Goal: Task Accomplishment & Management: Manage account settings

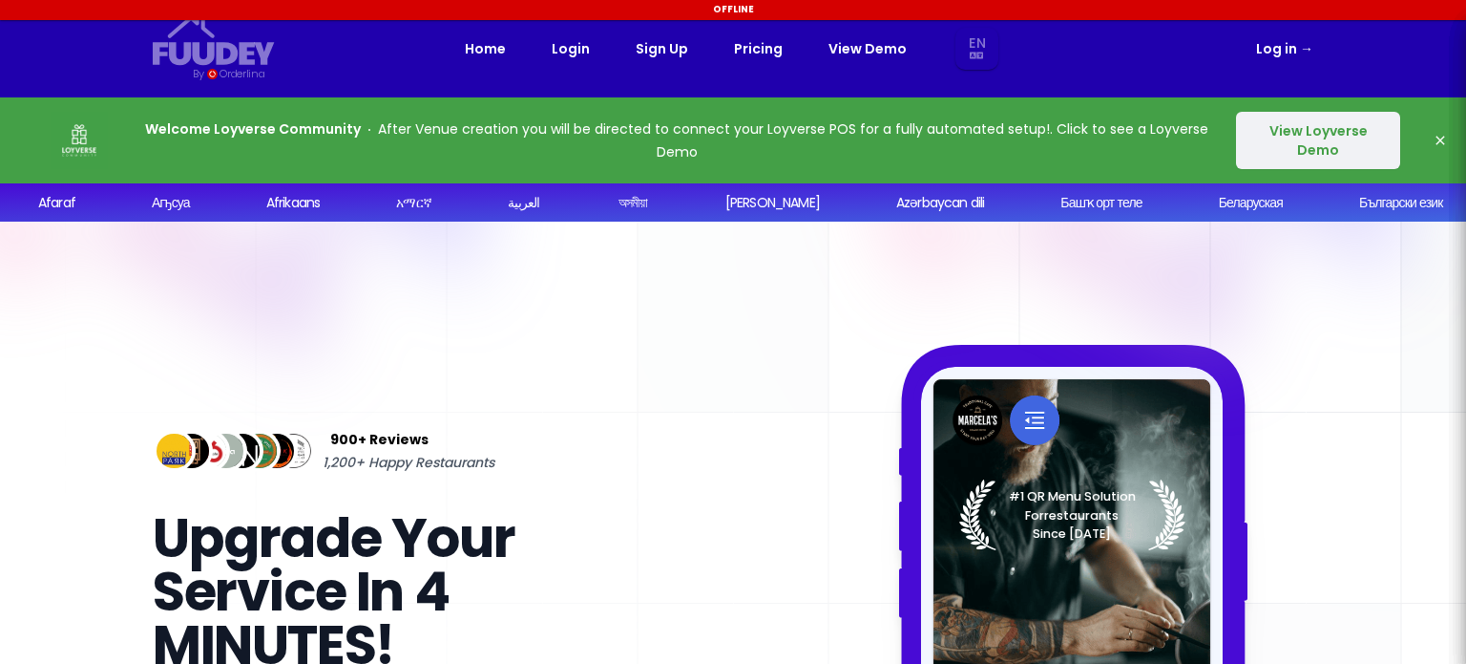
select select "en"
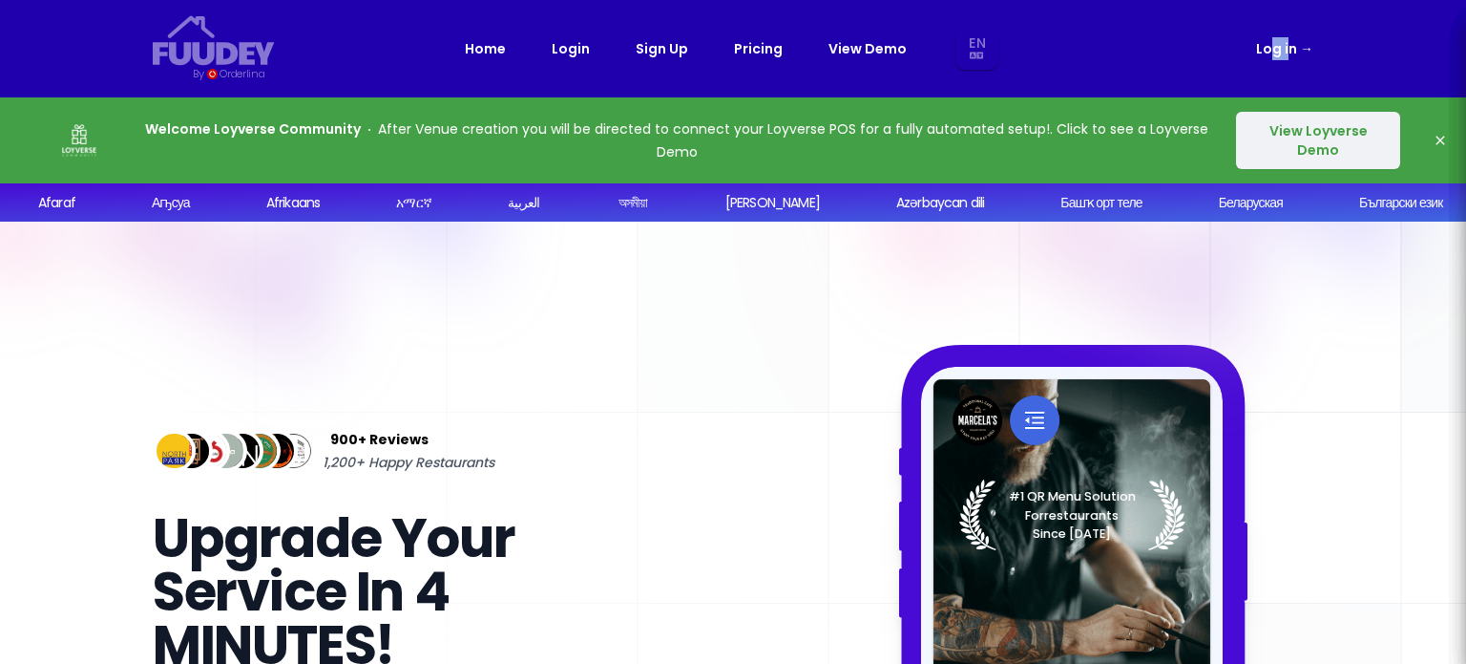
drag, startPoint x: 1291, startPoint y: 60, endPoint x: 1270, endPoint y: 18, distance: 47.0
click at [1270, 18] on nav "Fuudey {/* Added fill="currentColor" here */} {/* This rectangle defines the ba…" at bounding box center [733, 48] width 1222 height 97
click at [1272, 42] on link "Log in →" at bounding box center [1284, 48] width 57 height 23
select select "en"
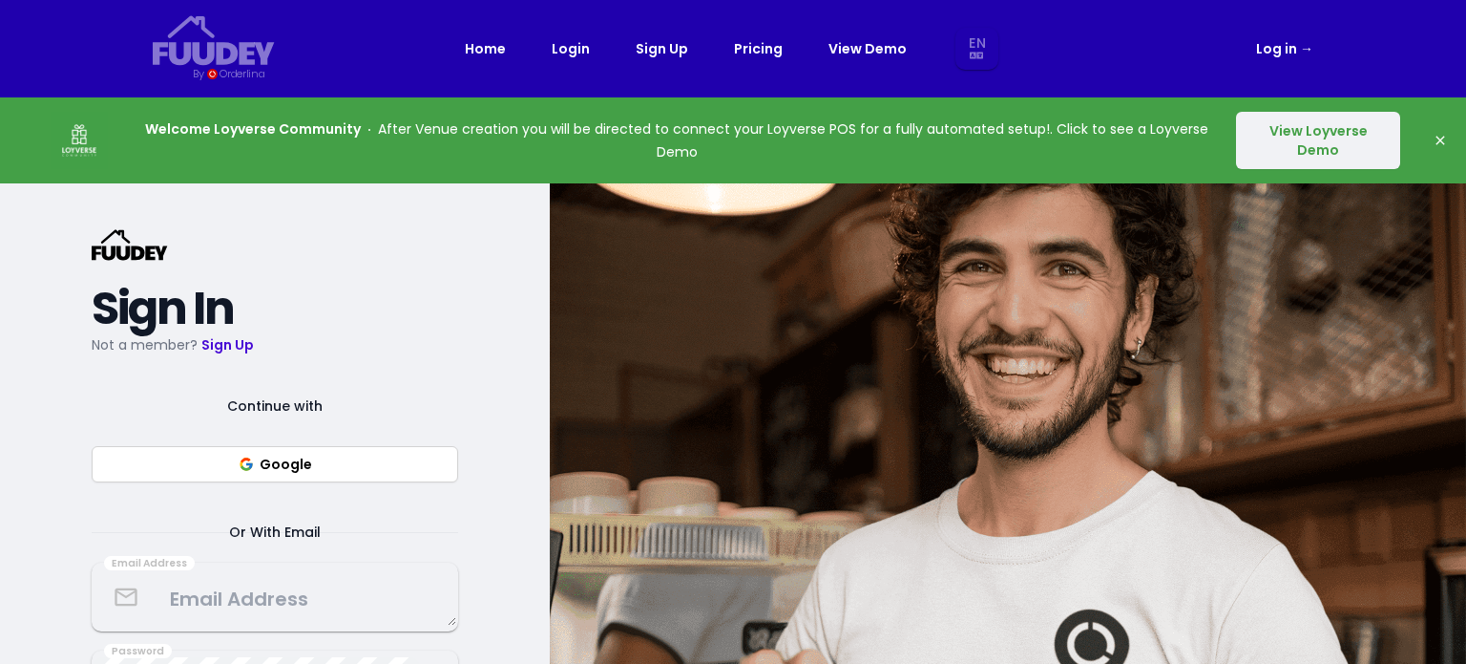
click at [1272, 42] on link "Log in →" at bounding box center [1284, 48] width 57 height 23
select select "en"
click at [275, 457] on button "Google" at bounding box center [275, 464] width 367 height 36
select select "en"
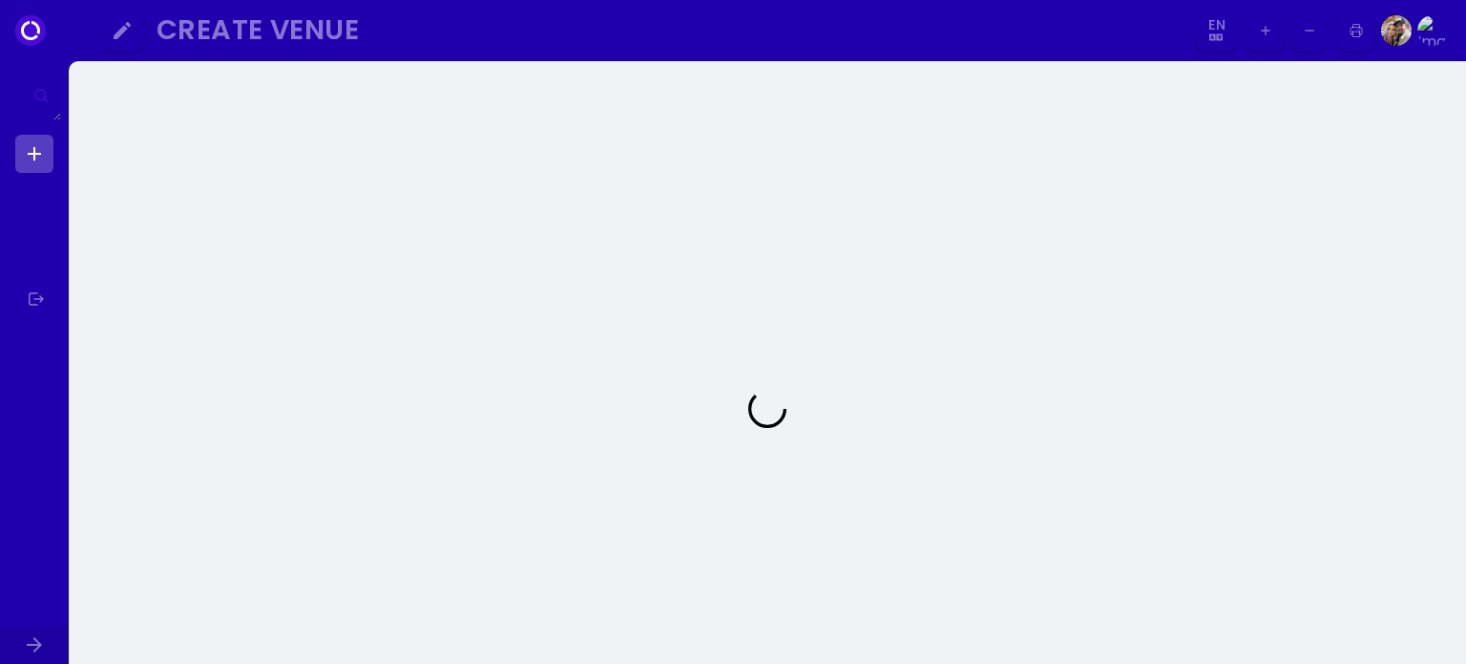
select select "en"
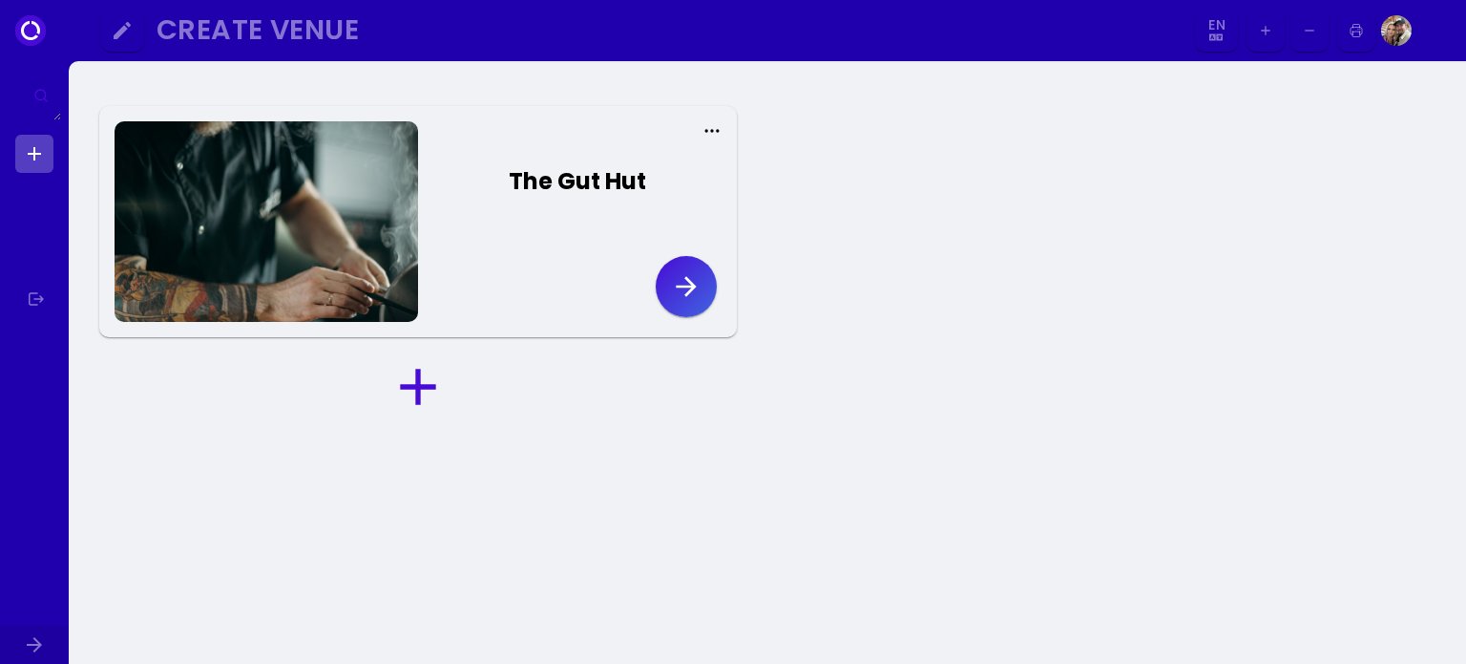
click at [681, 287] on icon "button" at bounding box center [686, 286] width 31 height 31
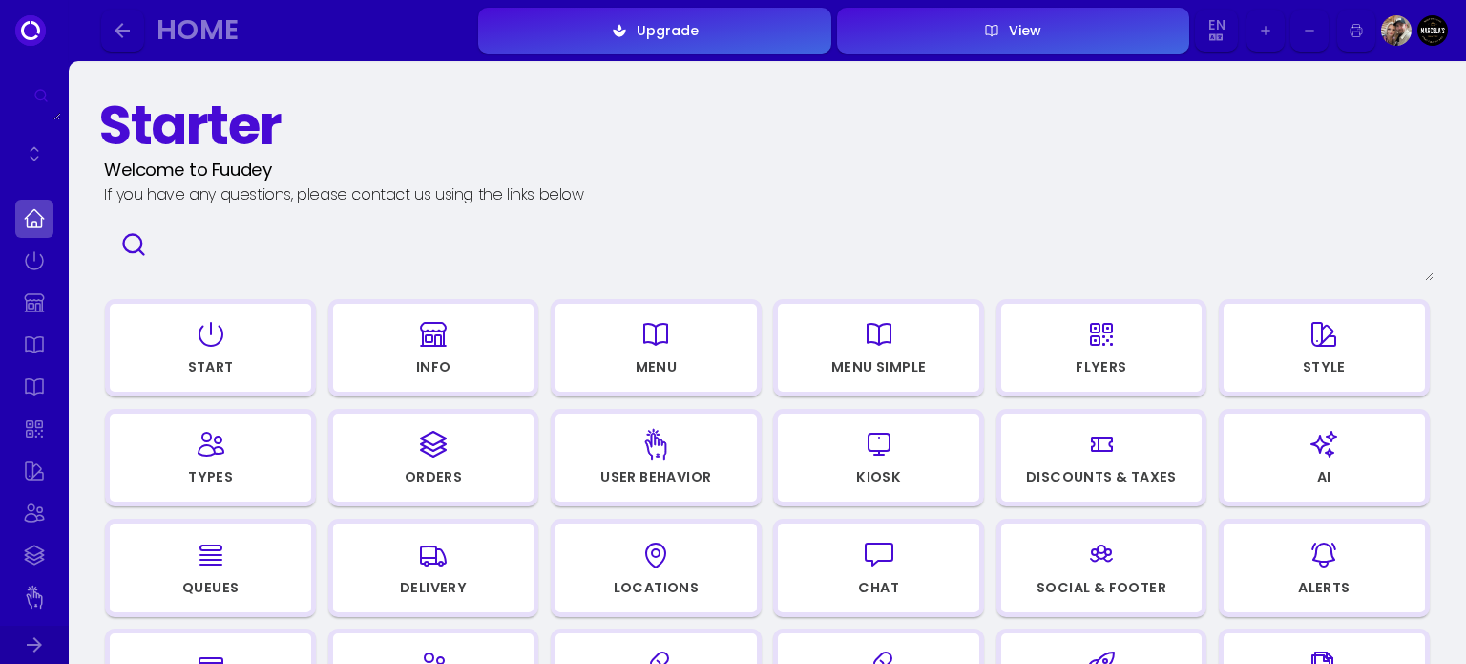
click at [1006, 46] on button "View" at bounding box center [1013, 31] width 352 height 46
click at [42, 651] on icon at bounding box center [34, 644] width 23 height 23
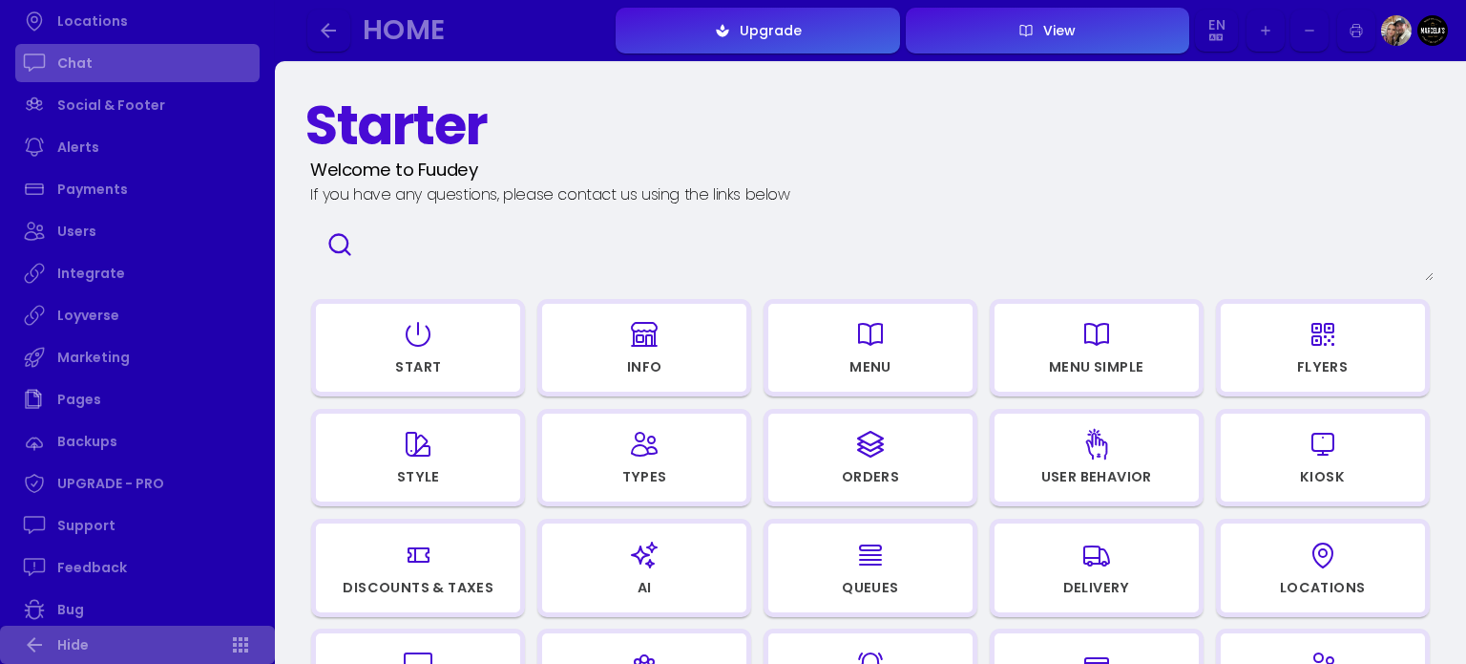
scroll to position [1082, 0]
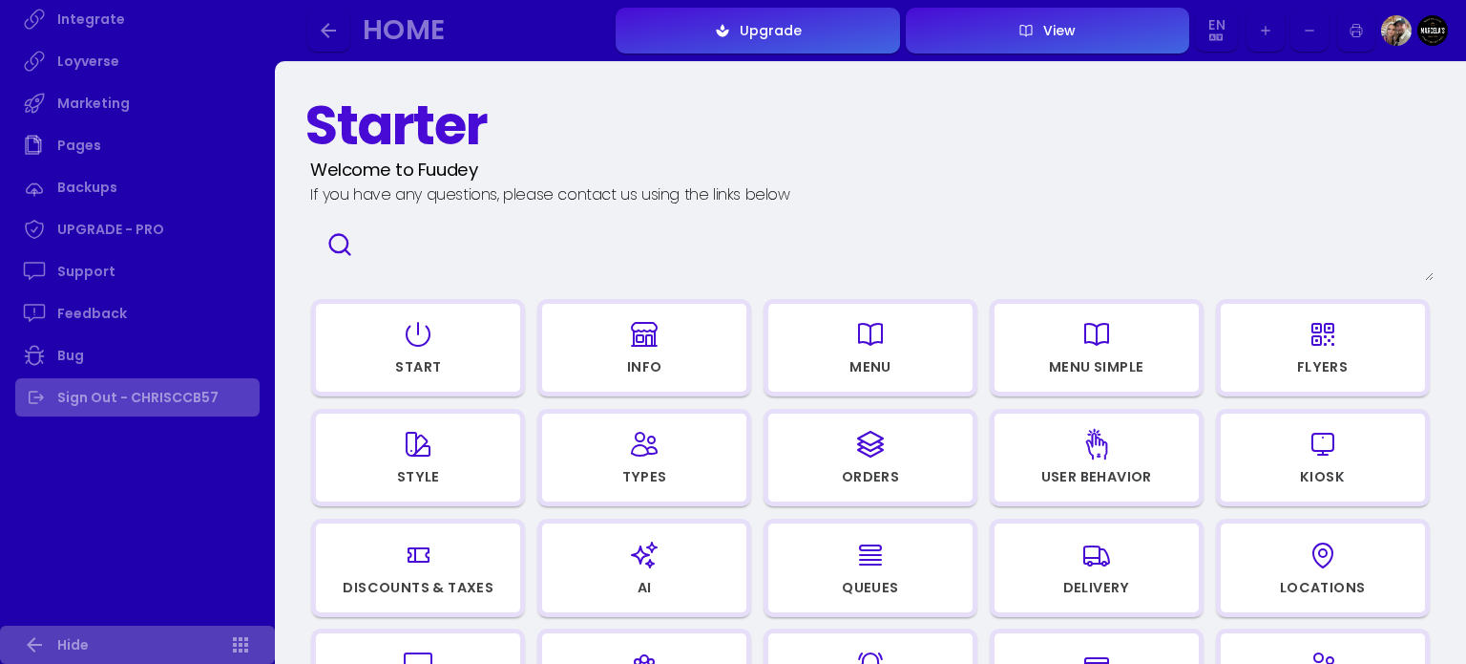
click at [149, 383] on link "Sign Out - CHRISCCB57" at bounding box center [137, 397] width 244 height 38
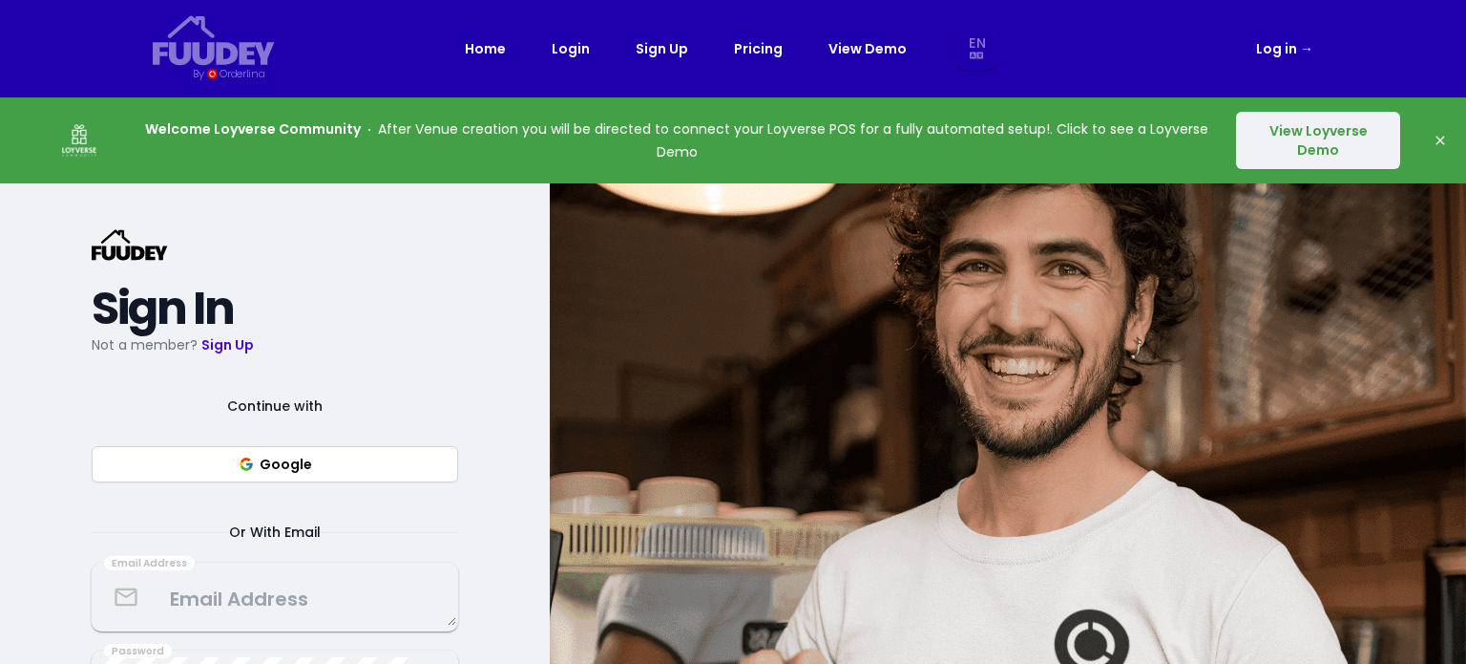
click at [378, 470] on button "Google" at bounding box center [275, 464] width 367 height 36
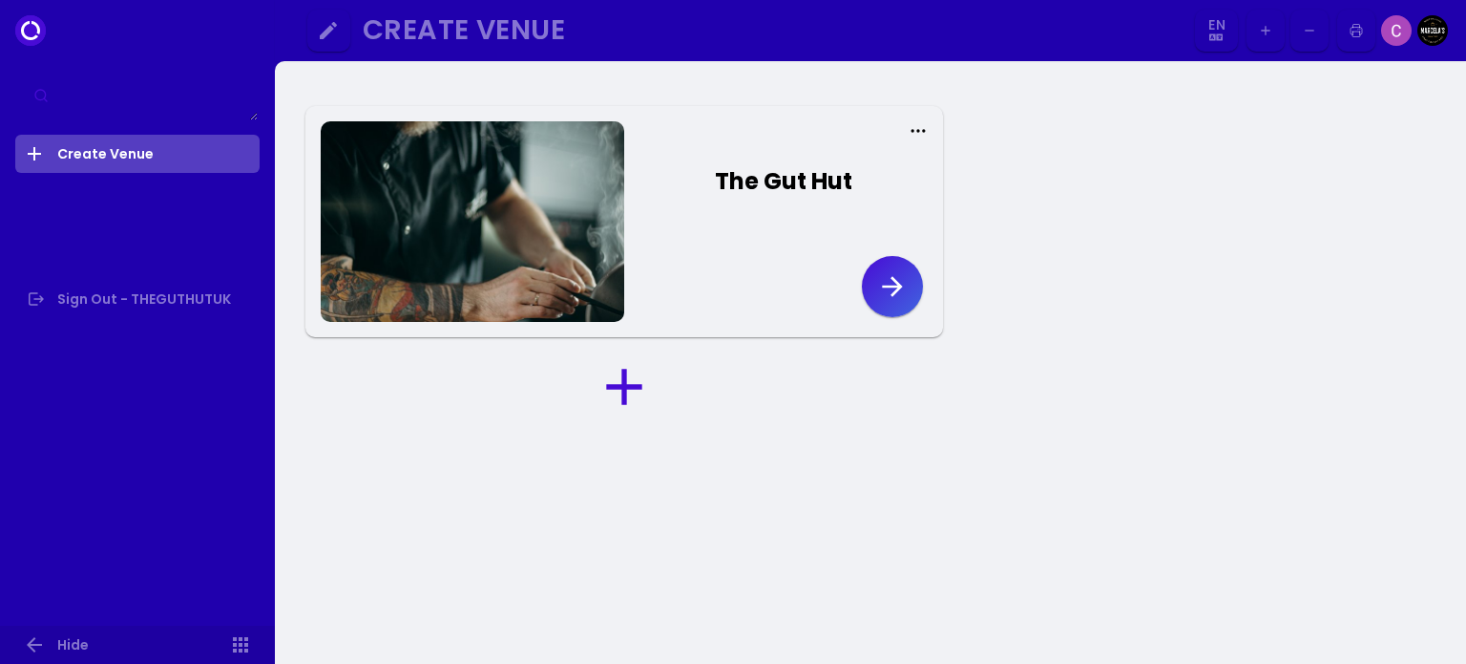
click at [901, 307] on button "button" at bounding box center [892, 286] width 61 height 61
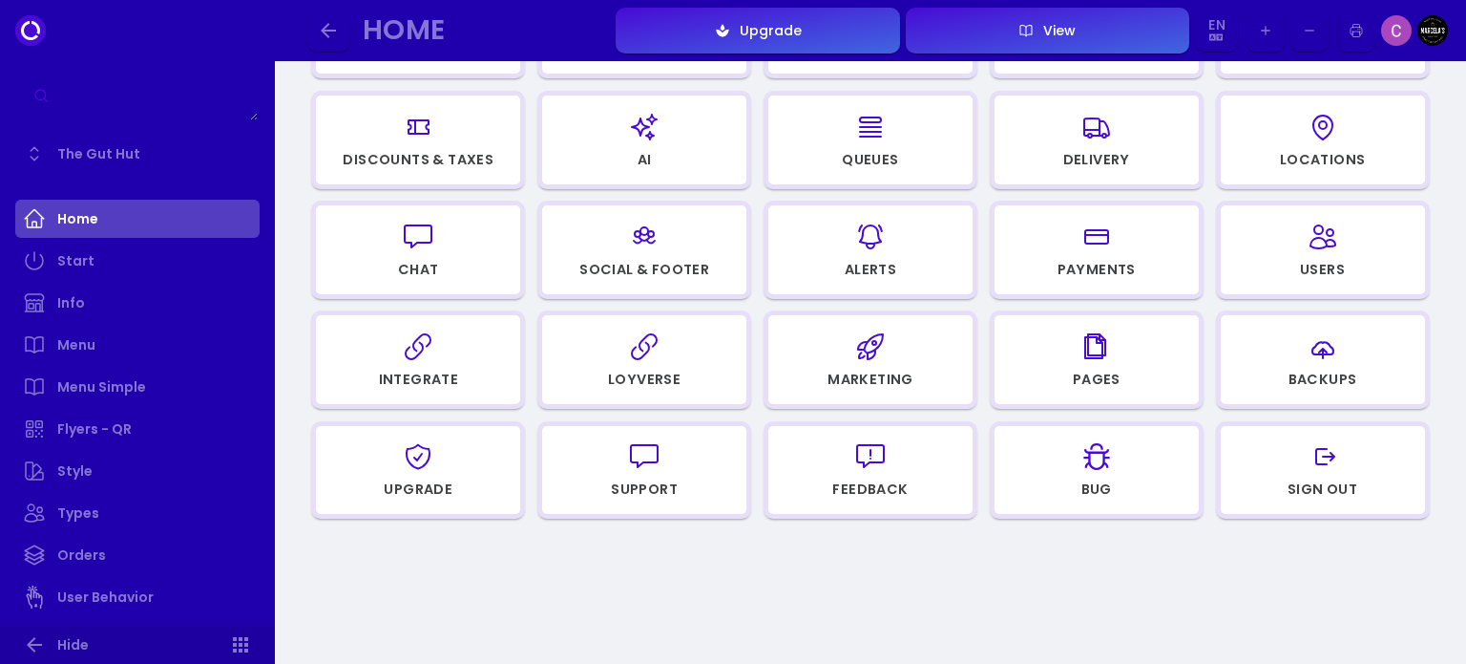
scroll to position [428, 0]
click at [661, 372] on div "Loyverse" at bounding box center [644, 378] width 73 height 13
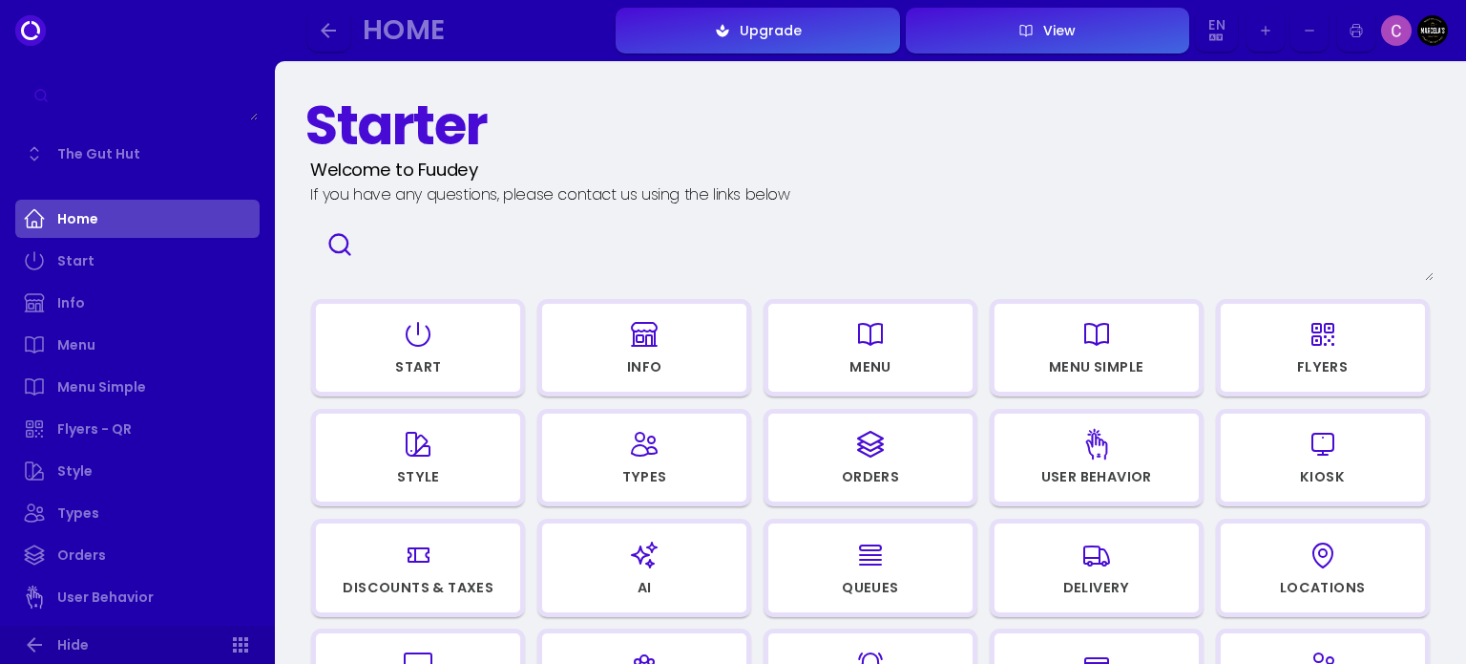
select select "11772fc1-bdec-44f5-a6eb-ced306b703e9"
select select "c24a0250-3778-418d-9b84-c398f5d05c39"
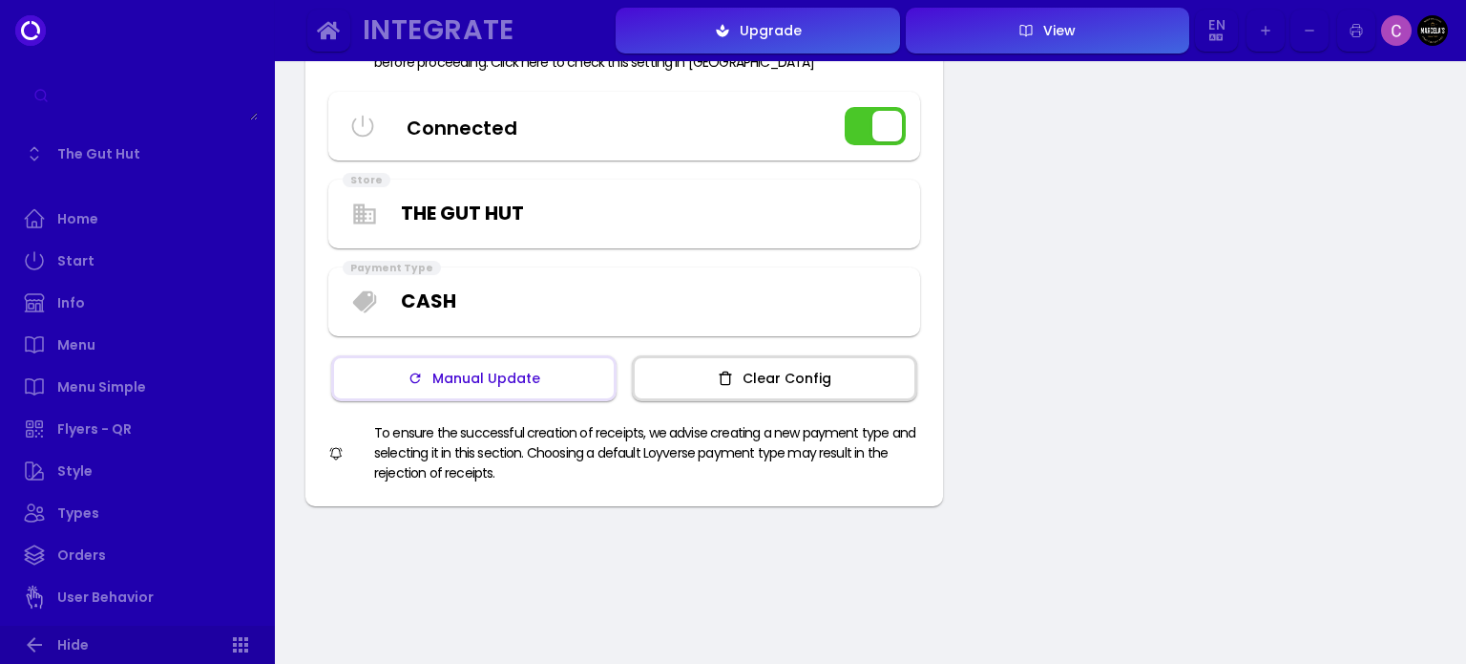
scroll to position [312, 0]
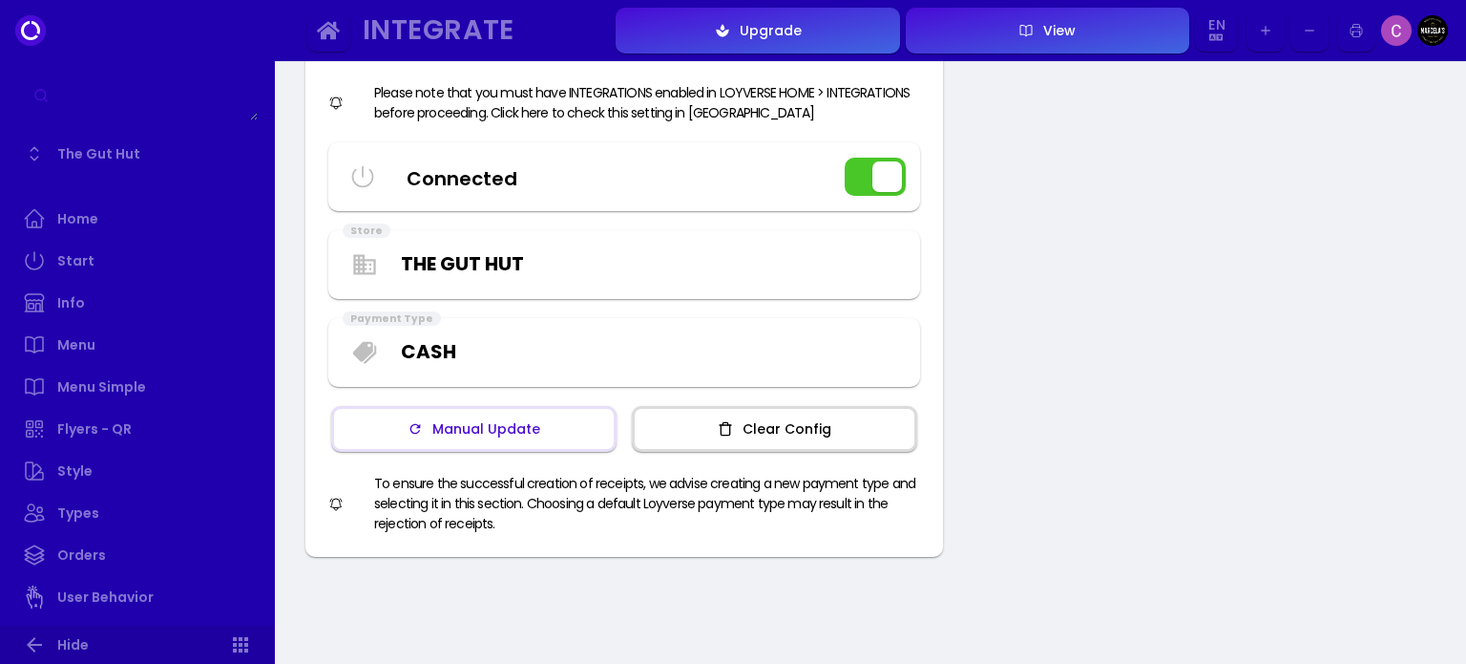
click at [520, 427] on div "Manual Update" at bounding box center [481, 428] width 117 height 13
click at [1009, 419] on div "Loyverse Connect Loyverse Connect your Loyverse POS for: Unlimited Free menu sy…" at bounding box center [870, 275] width 1191 height 1052
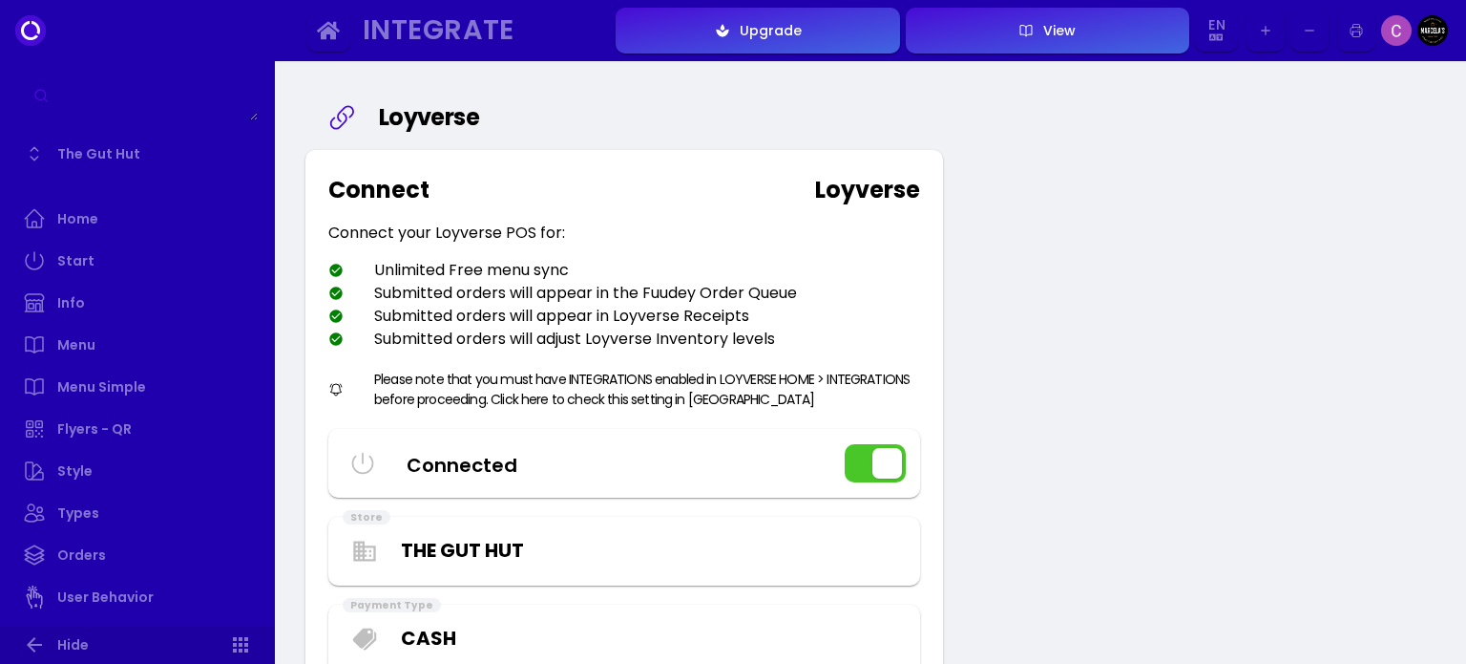
scroll to position [0, 0]
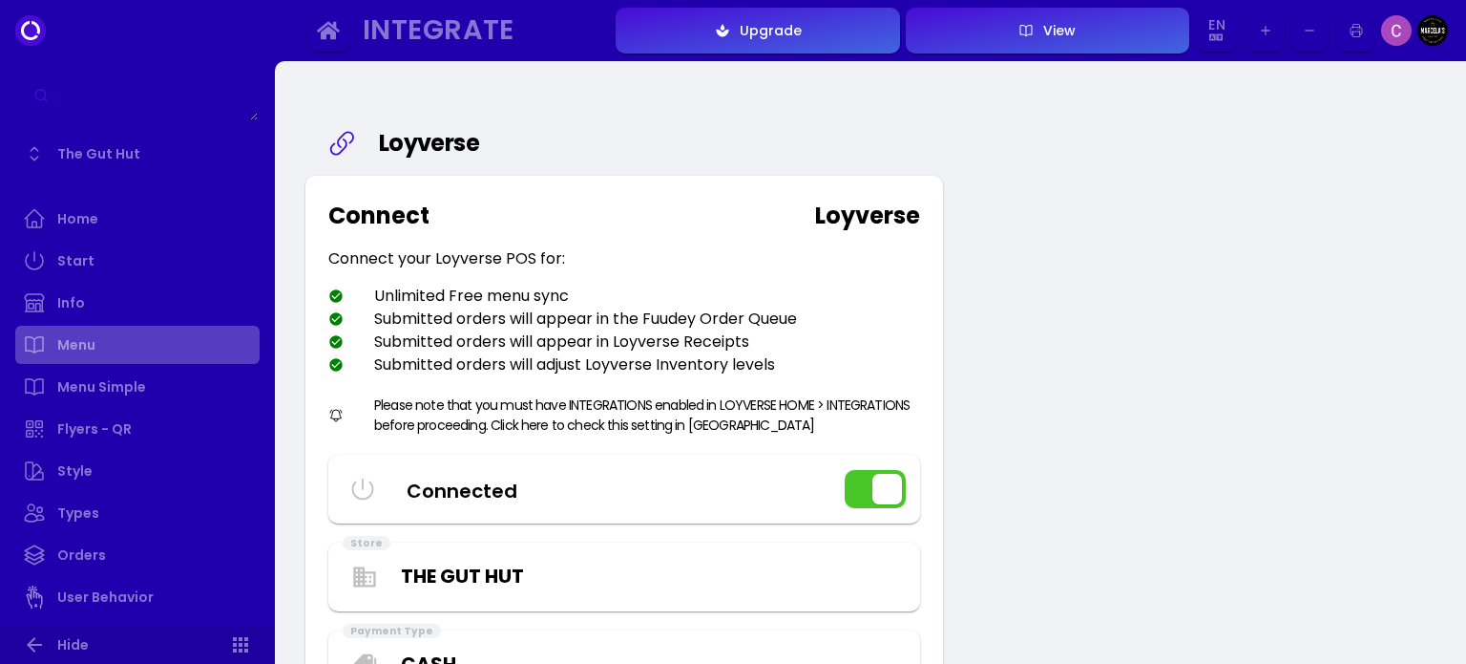
click at [118, 351] on link "Menu" at bounding box center [137, 345] width 244 height 38
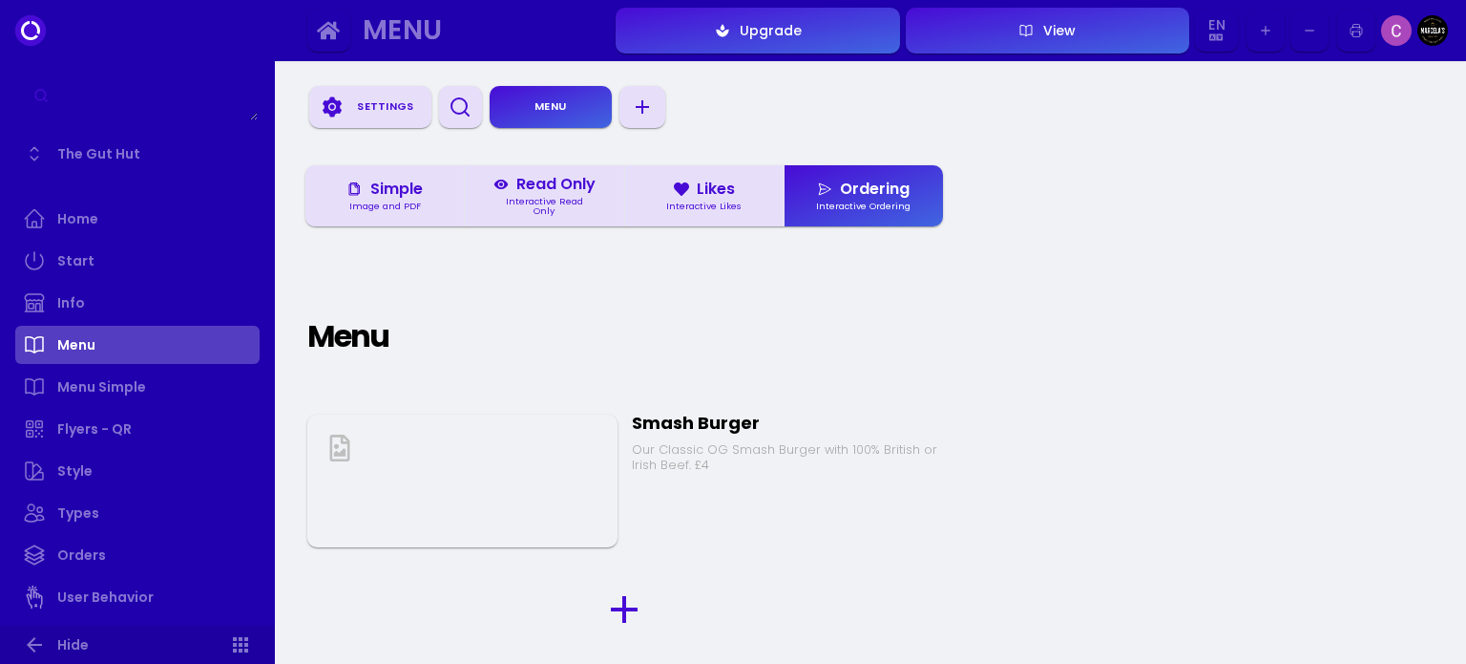
scroll to position [95, 0]
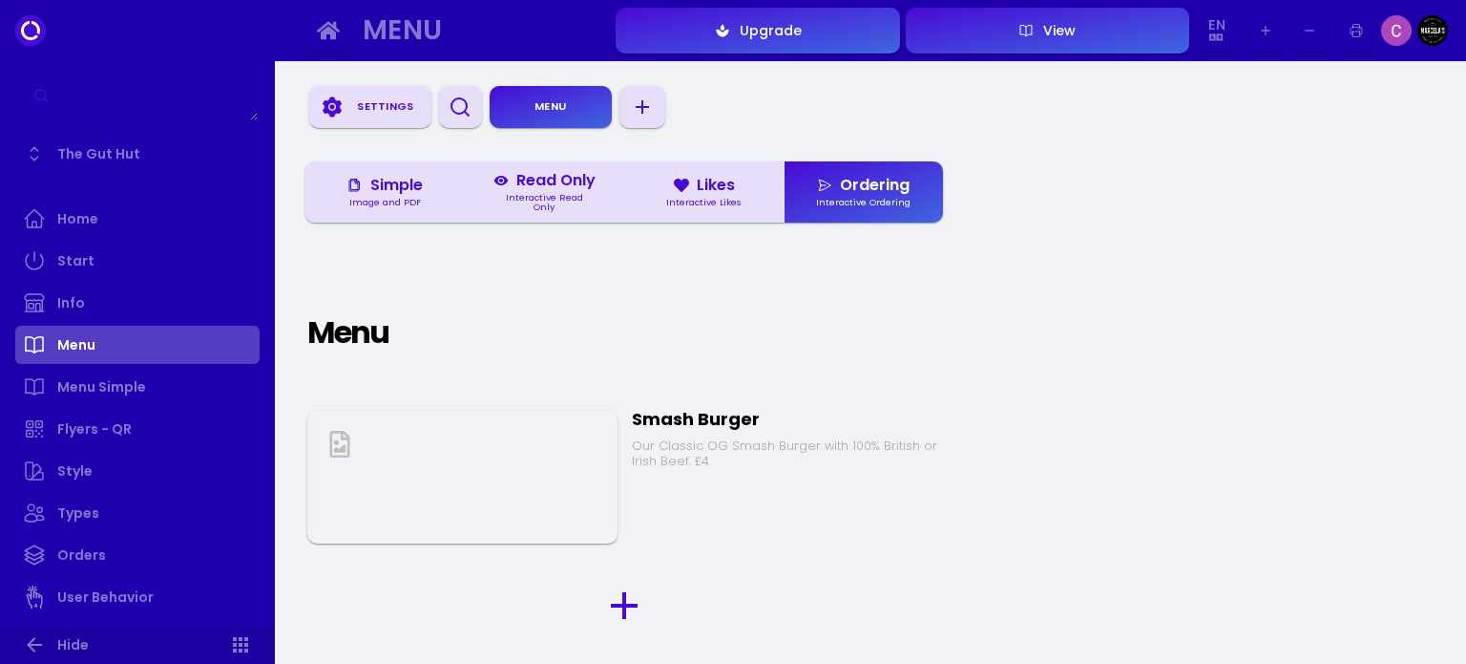
click at [1043, 22] on button "View" at bounding box center [1048, 31] width 284 height 46
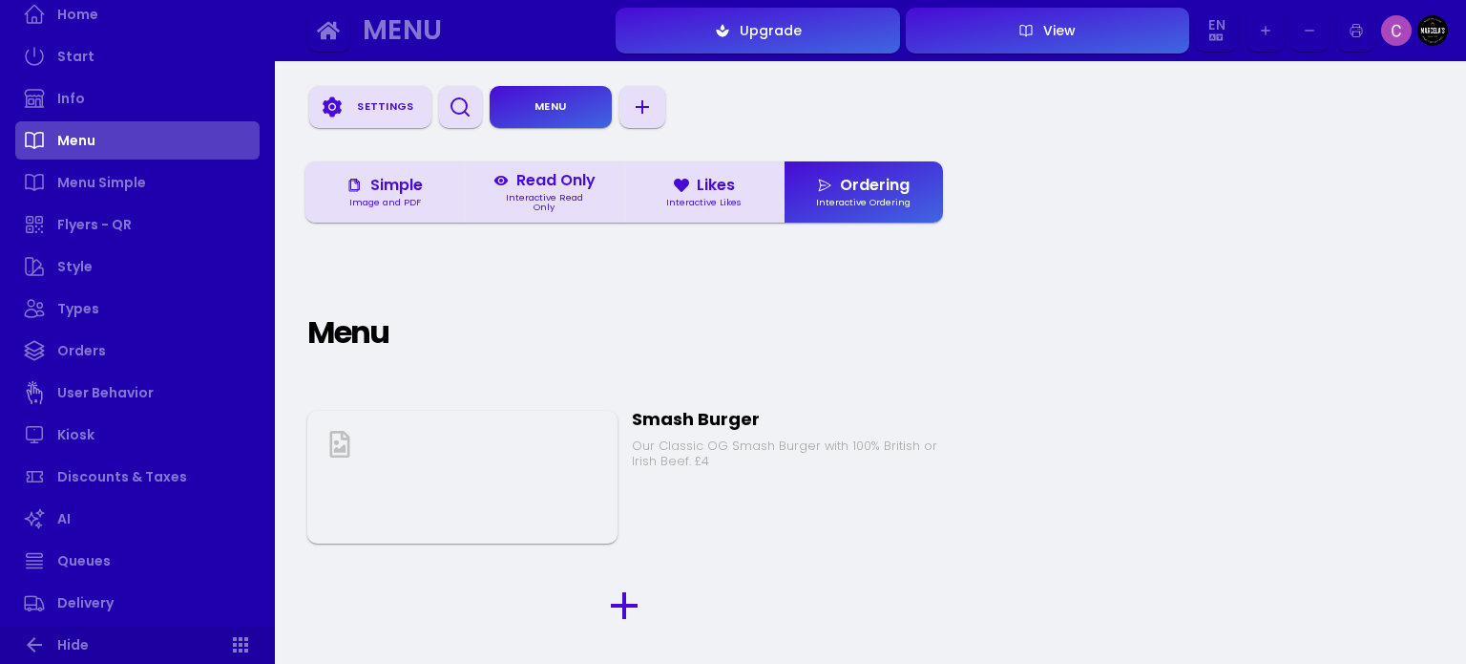
scroll to position [0, 0]
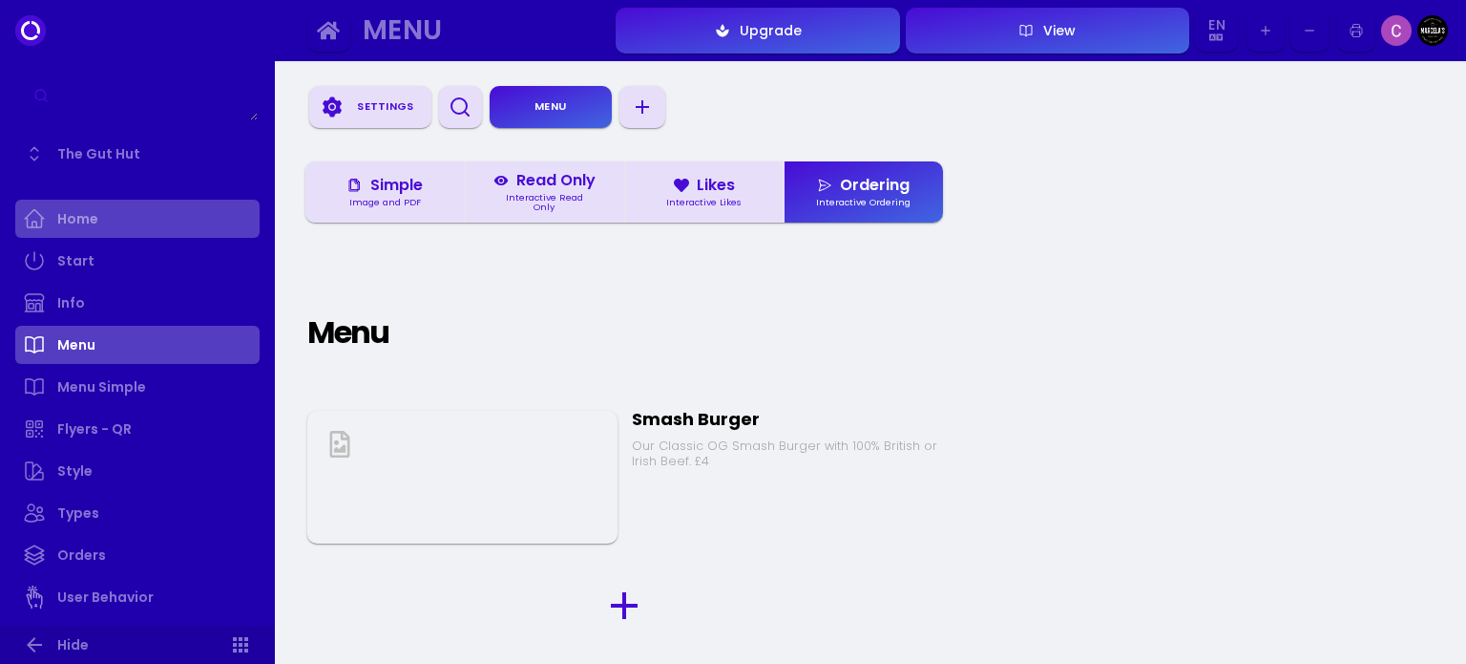
click at [79, 214] on link "Home" at bounding box center [137, 219] width 244 height 38
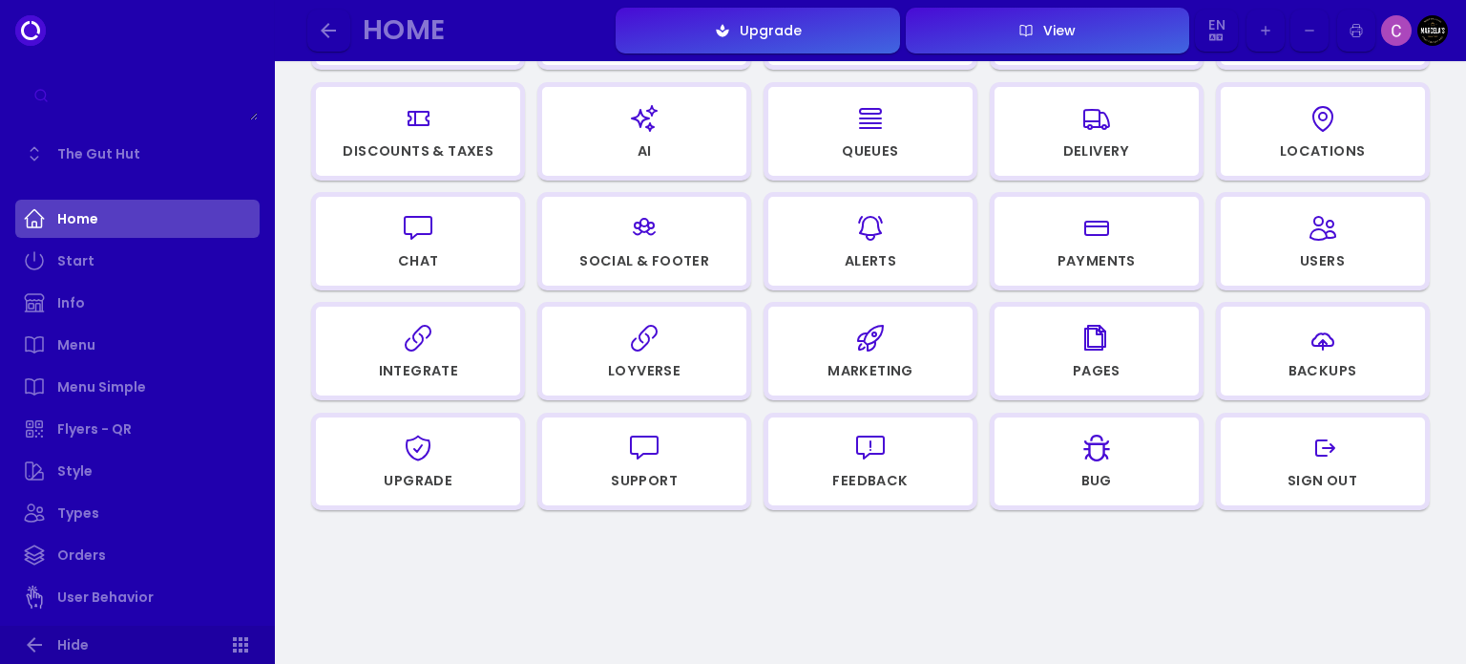
scroll to position [437, 0]
click at [621, 468] on div "button" at bounding box center [644, 447] width 187 height 46
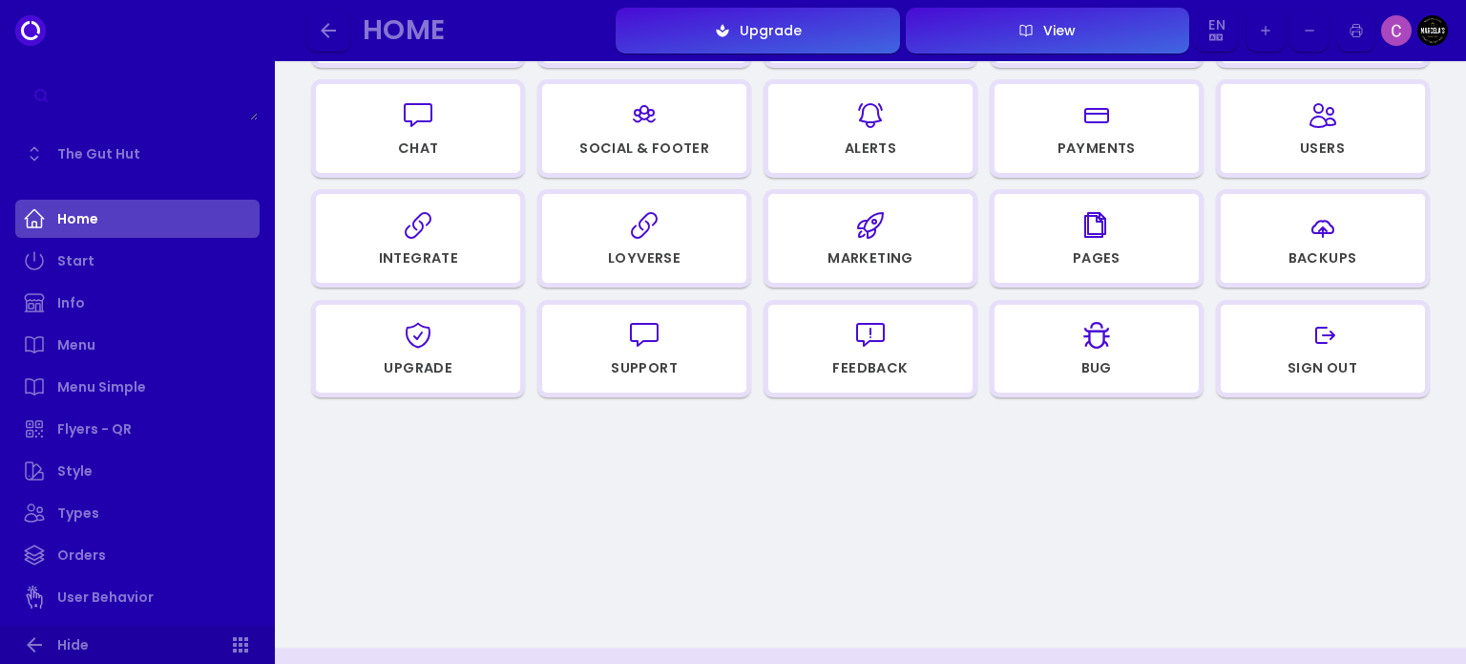
scroll to position [553, 0]
click at [1356, 366] on div "Sign Out" at bounding box center [1323, 363] width 70 height 13
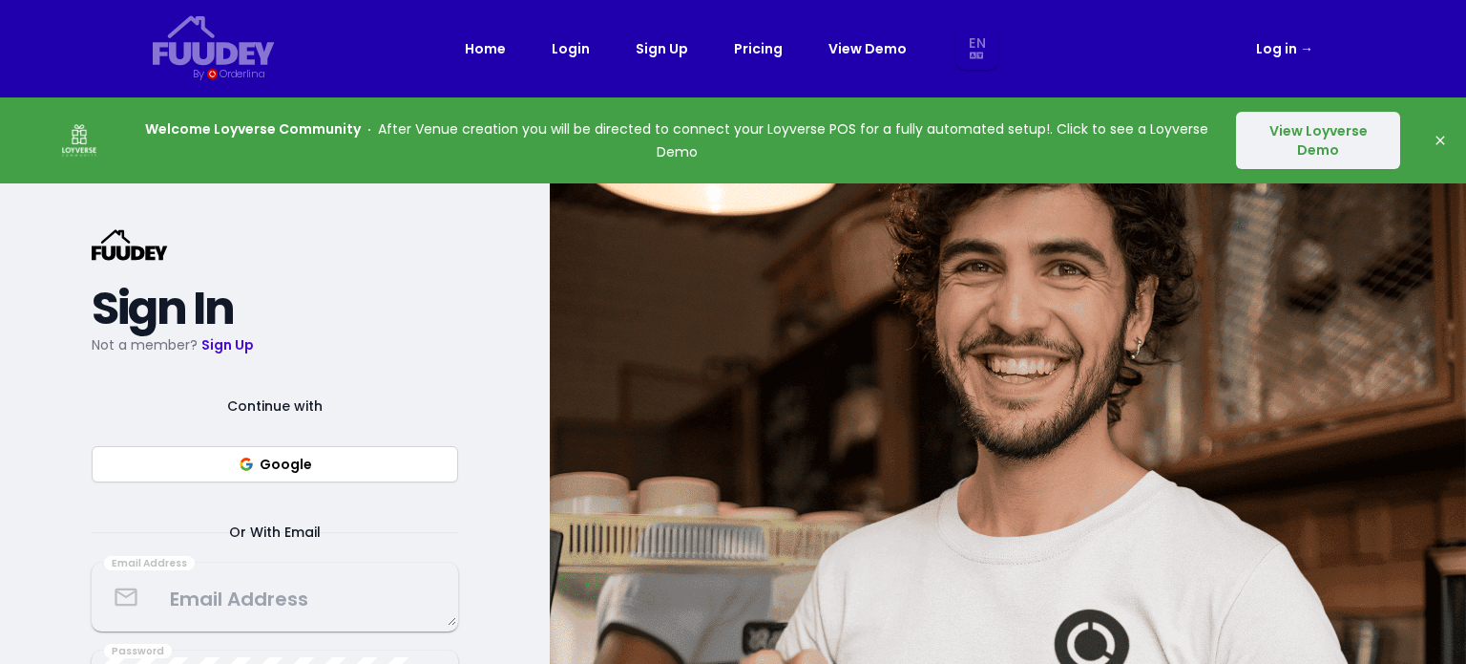
click at [359, 463] on button "Google" at bounding box center [275, 464] width 367 height 36
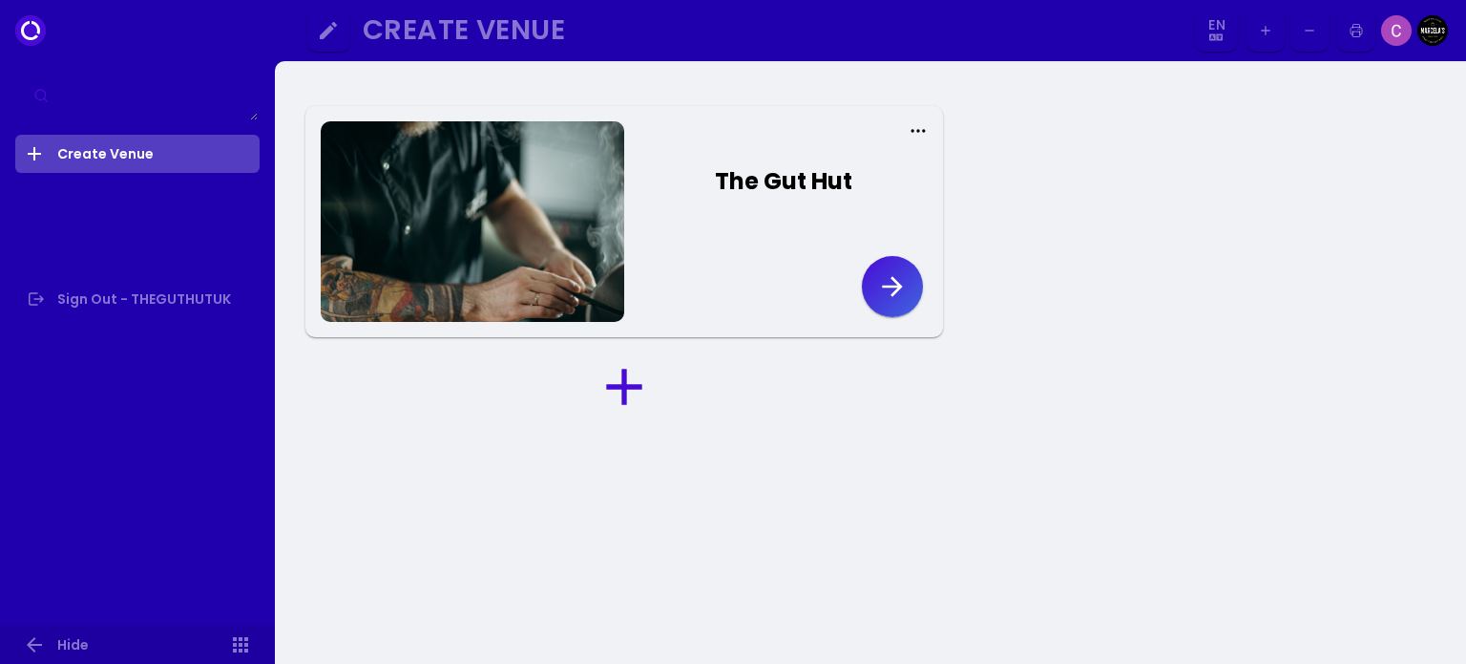
click at [875, 297] on button "button" at bounding box center [892, 286] width 61 height 61
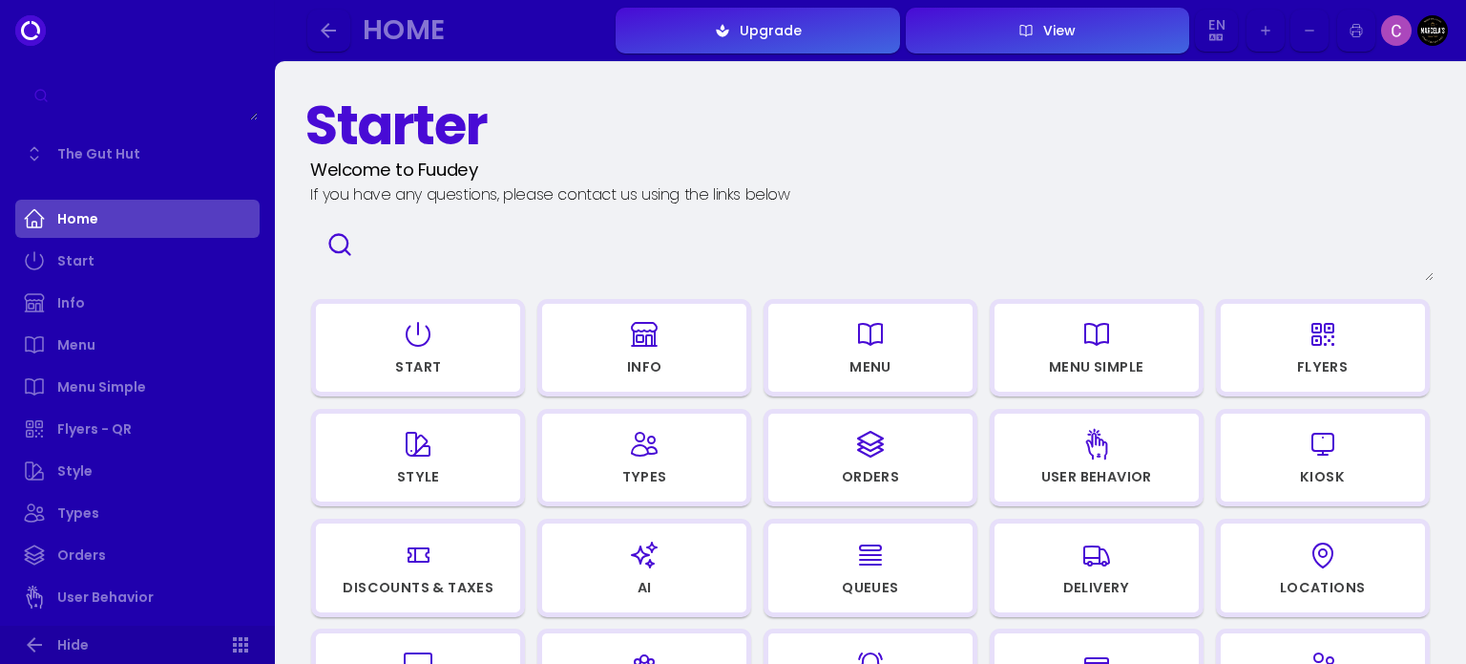
click at [627, 335] on div "button" at bounding box center [644, 334] width 187 height 46
select select "GBP"
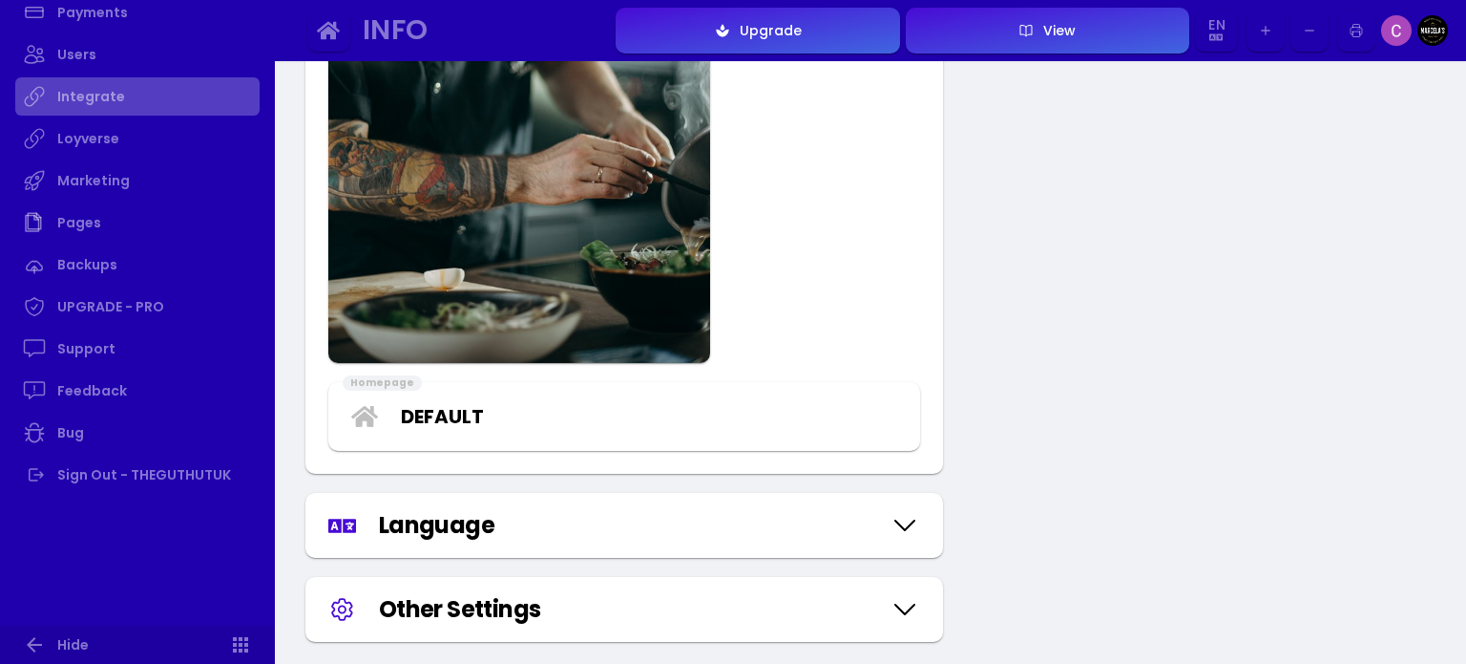
scroll to position [1008, 0]
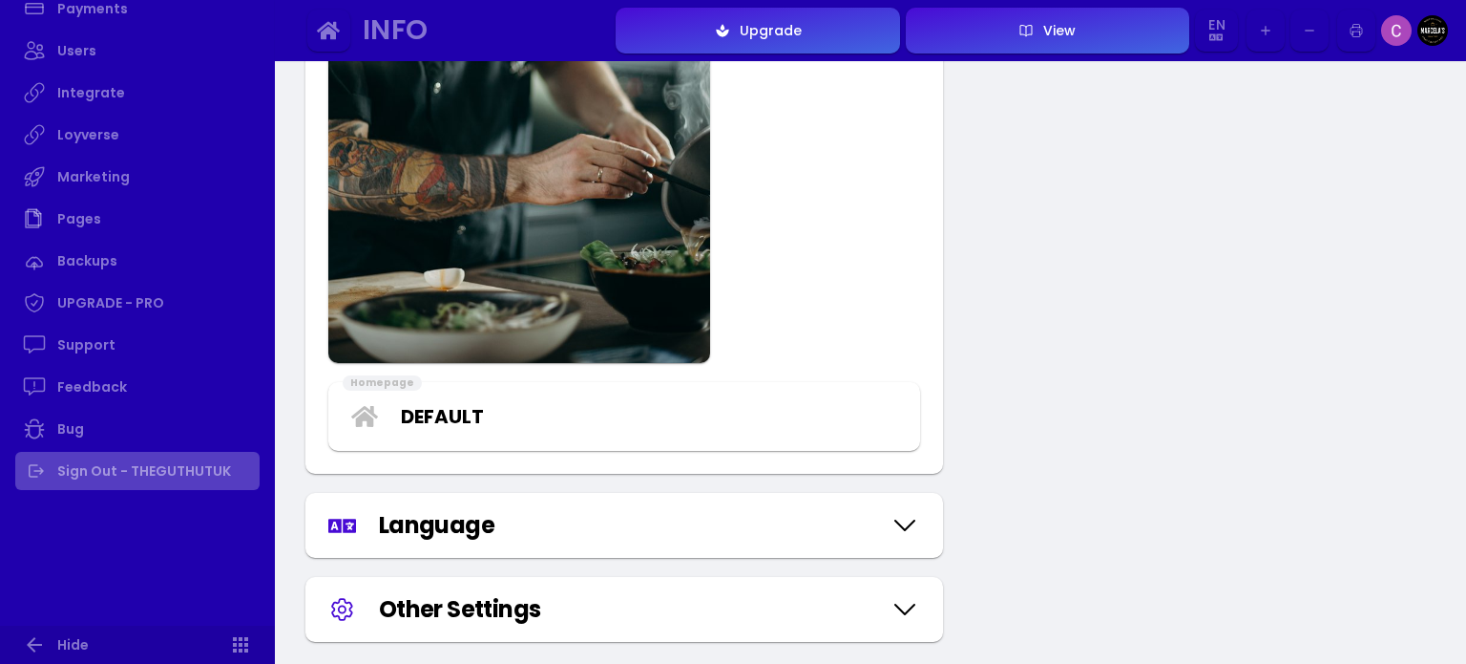
click at [140, 472] on link "Sign Out - THEGUTHUTUK" at bounding box center [137, 471] width 244 height 38
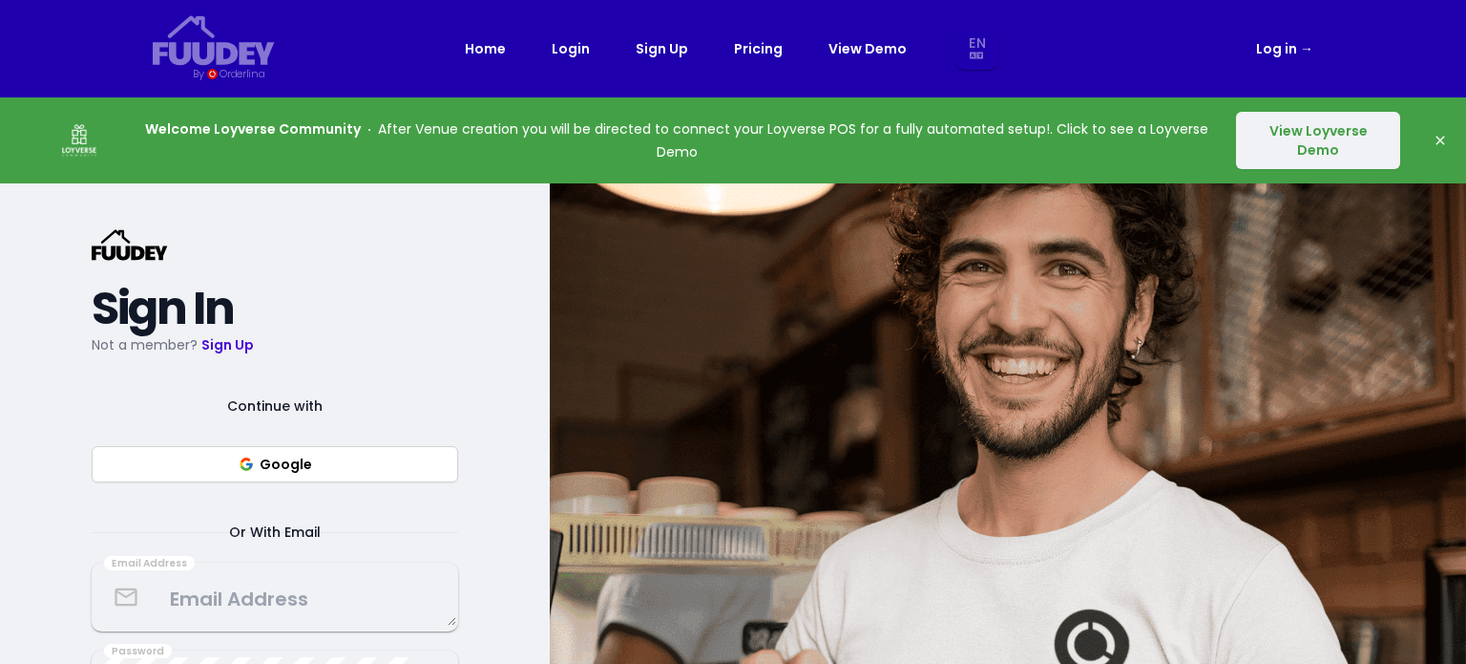
click at [257, 475] on button "Google" at bounding box center [275, 464] width 367 height 36
drag, startPoint x: 183, startPoint y: 626, endPoint x: 221, endPoint y: 595, distance: 49.5
click at [221, 595] on div "Email Address" at bounding box center [275, 596] width 367 height 69
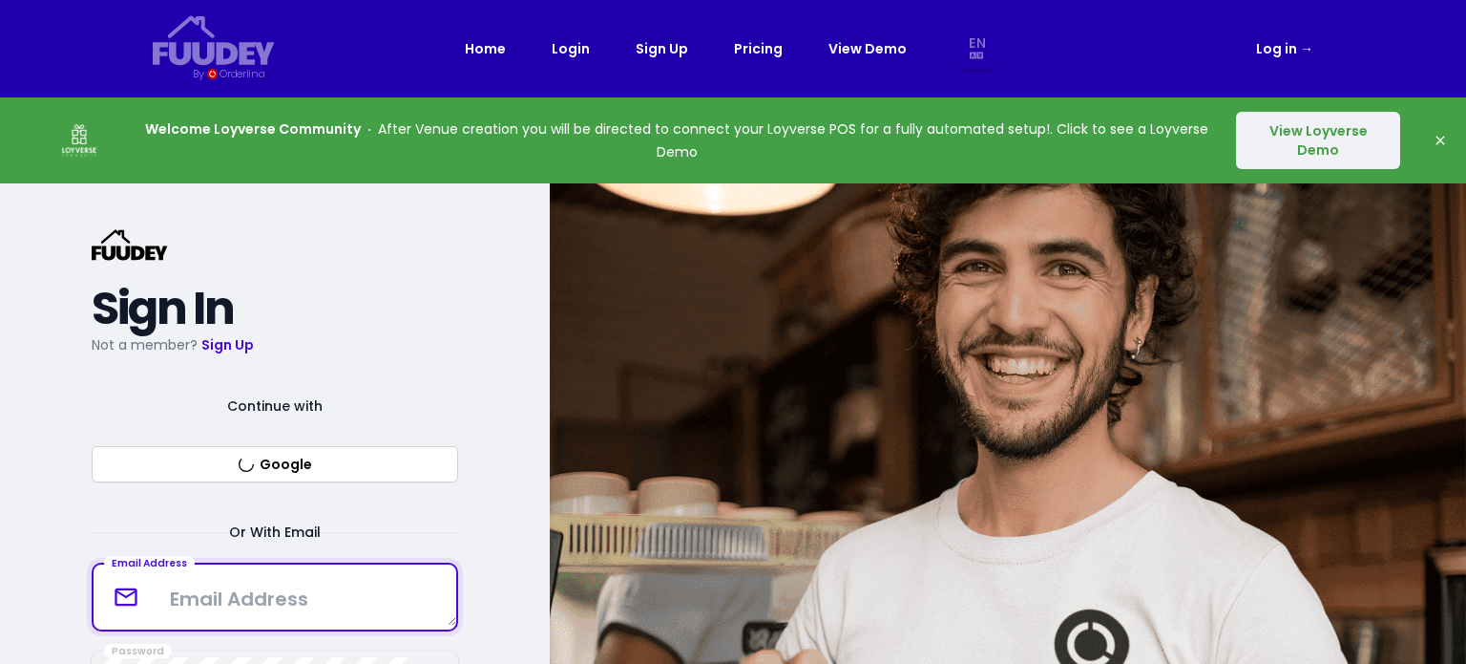
click at [221, 595] on textarea at bounding box center [275, 597] width 363 height 56
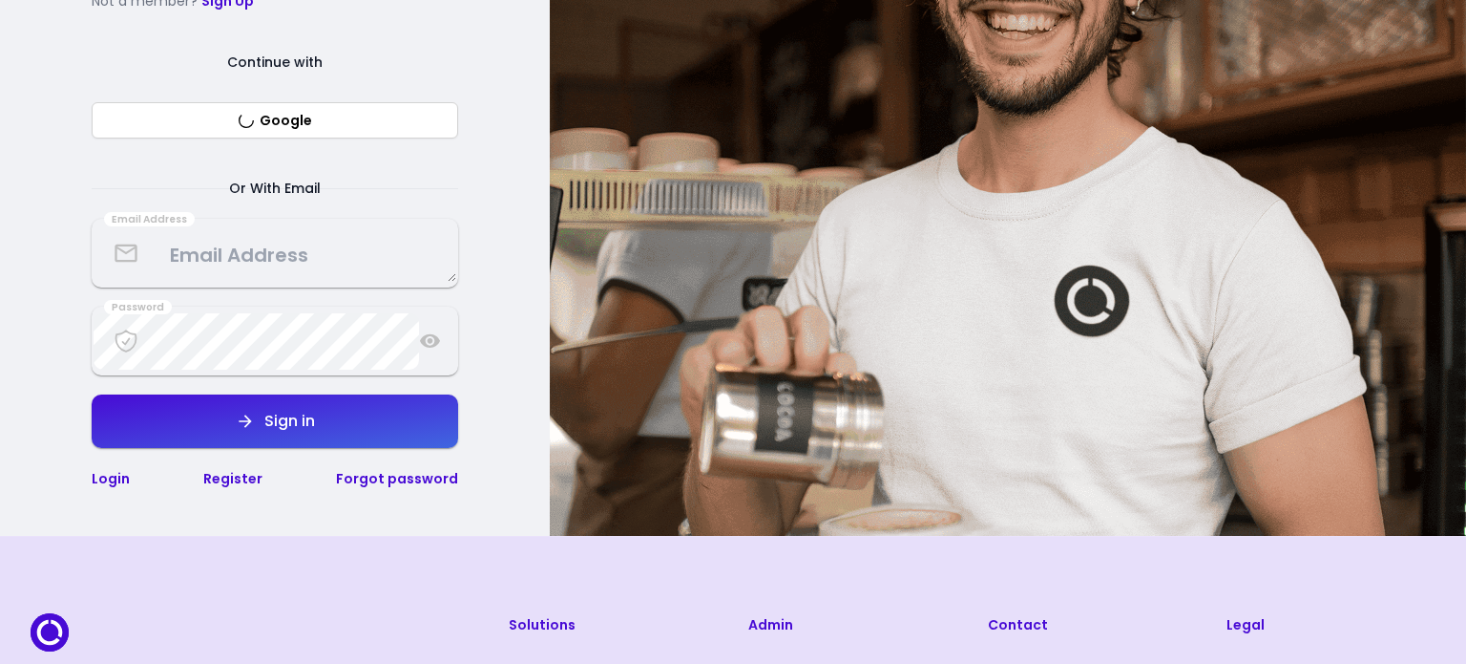
click at [282, 133] on button "Google" at bounding box center [275, 120] width 367 height 36
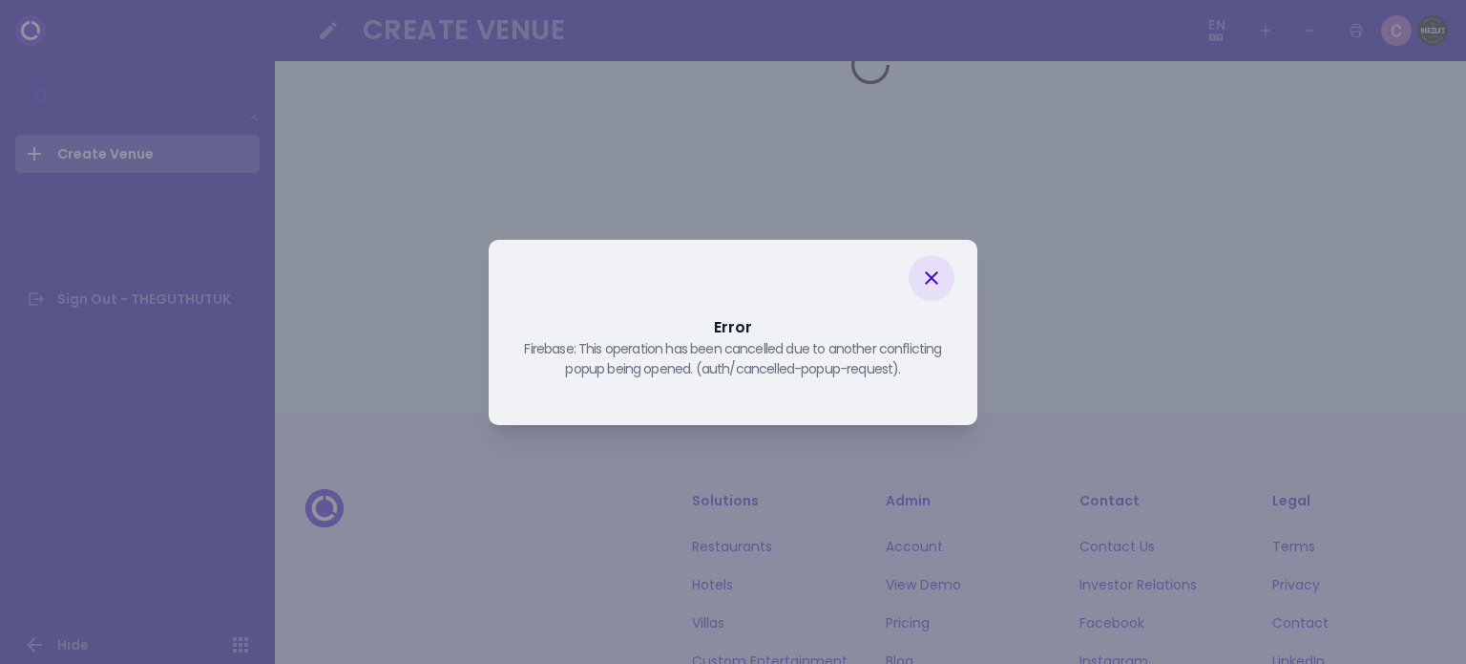
scroll to position [1193, 0]
click at [932, 284] on icon at bounding box center [931, 277] width 23 height 23
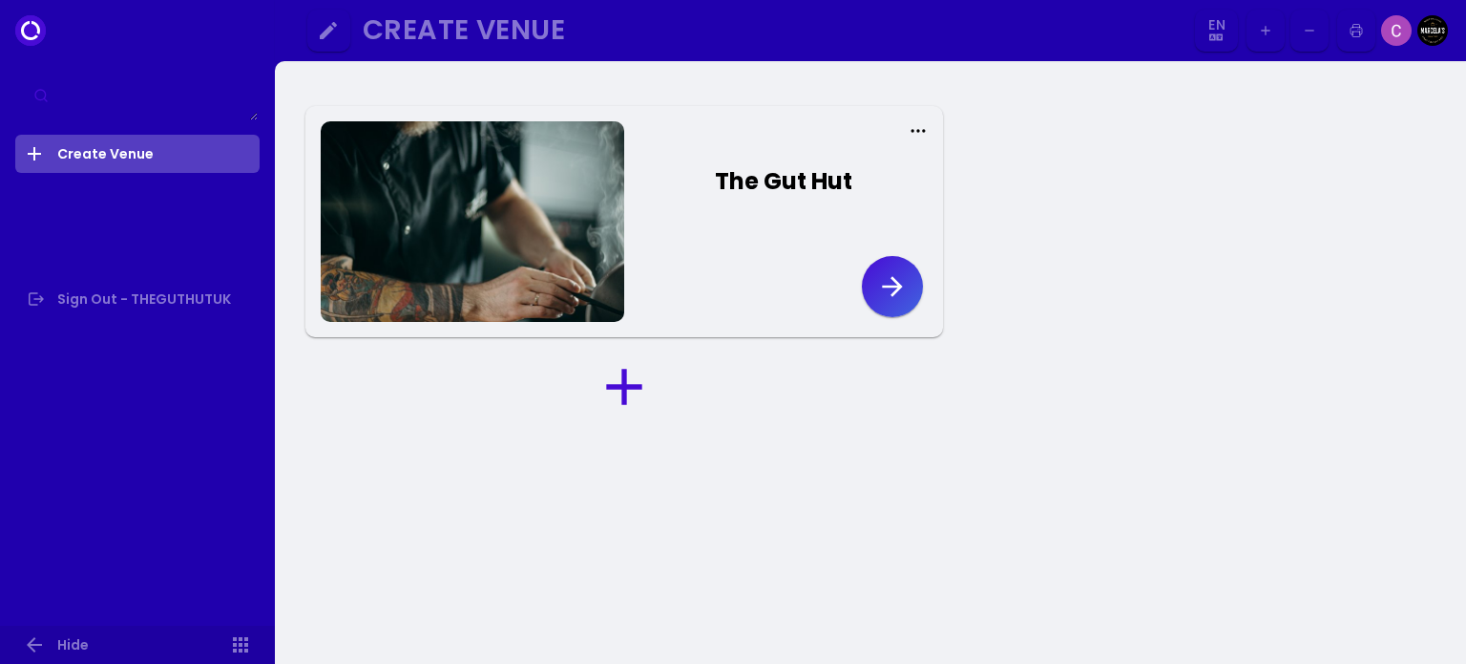
scroll to position [0, 0]
click at [889, 287] on icon "button" at bounding box center [892, 286] width 31 height 31
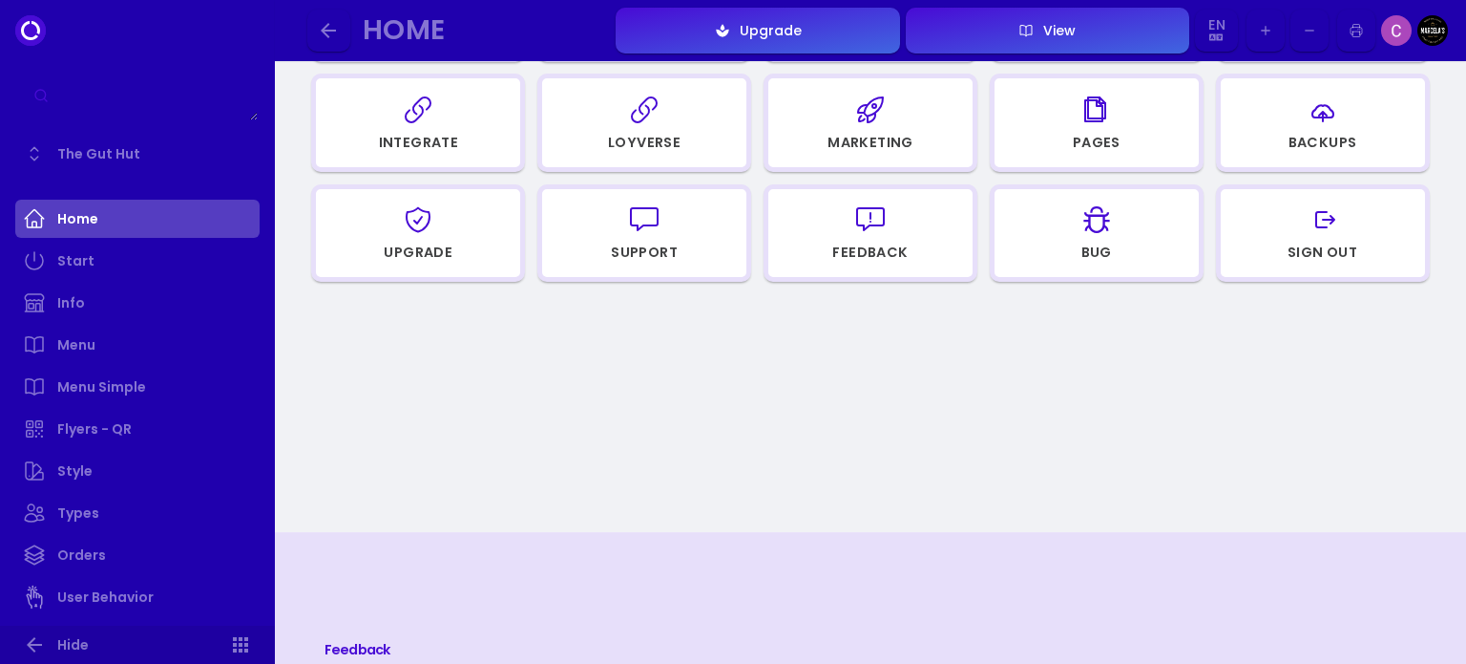
scroll to position [663, 0]
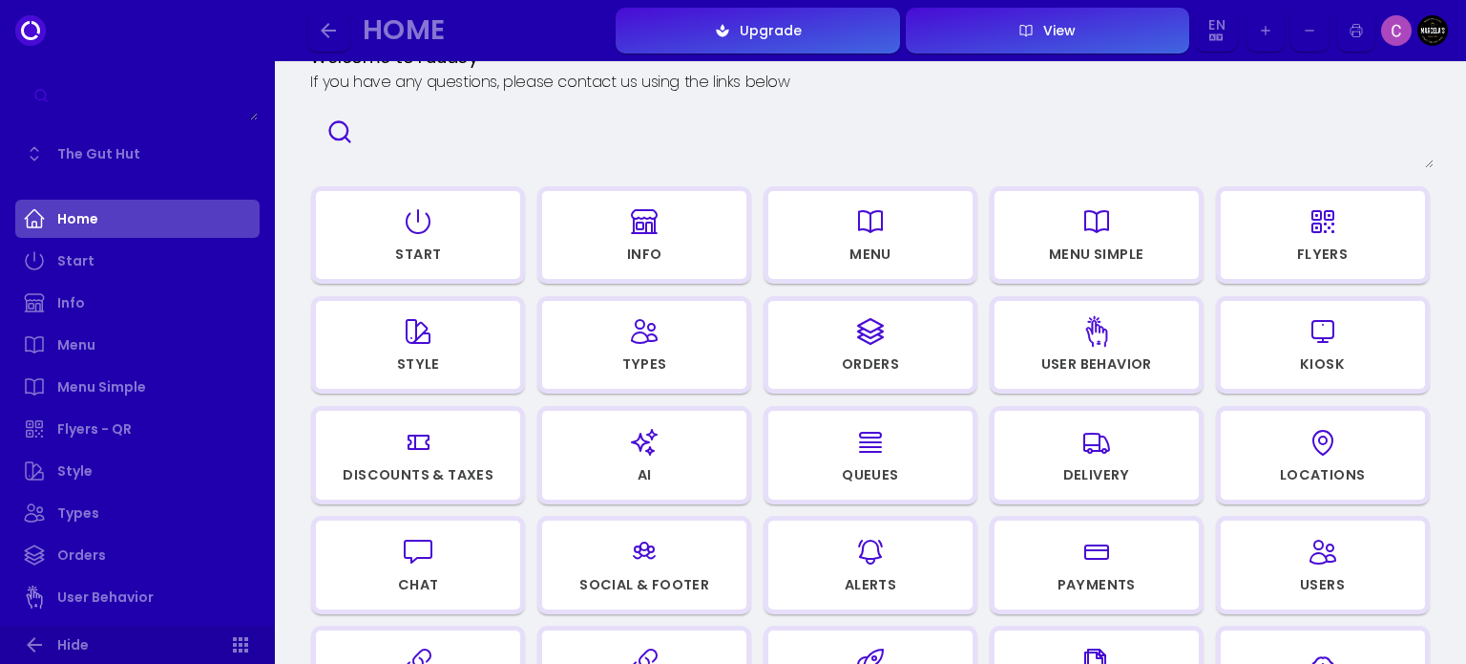
scroll to position [0, 0]
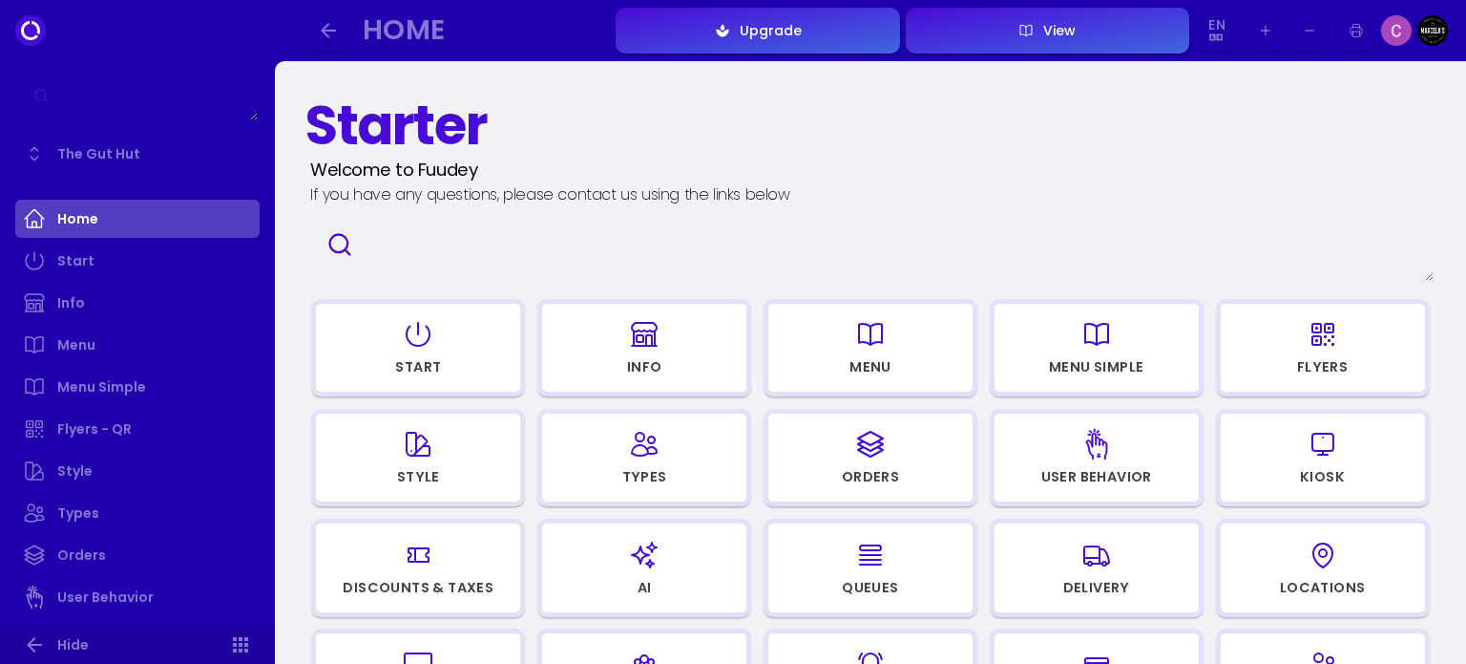
click at [90, 213] on link "Home" at bounding box center [137, 219] width 244 height 38
